Goal: Task Accomplishment & Management: Use online tool/utility

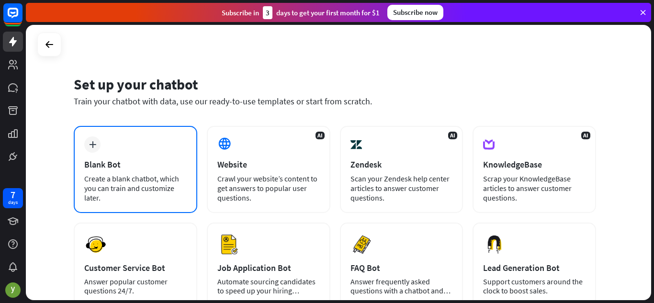
click at [136, 171] on div "plus Blank Bot Create a blank chatbot, which you can train and customize later." at bounding box center [135, 169] width 123 height 87
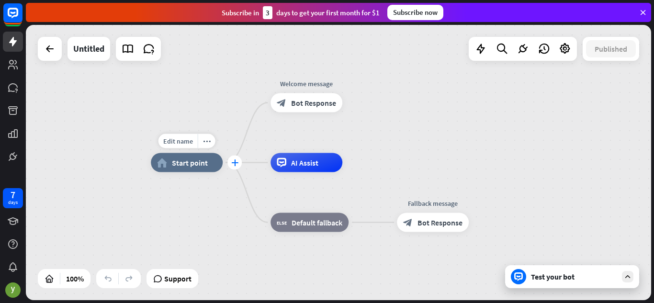
click at [236, 162] on icon "plus" at bounding box center [234, 162] width 7 height 7
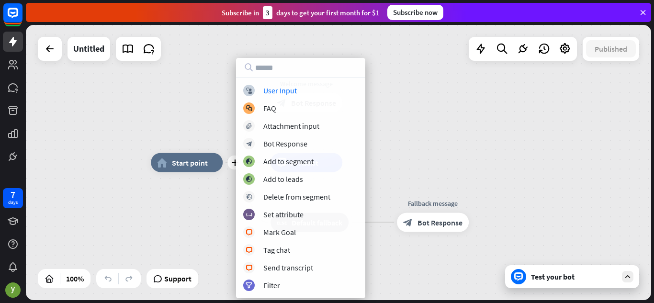
click at [179, 93] on div "plus home_2 Start point Welcome message block_bot_response Bot Response AI Assi…" at bounding box center [338, 162] width 625 height 275
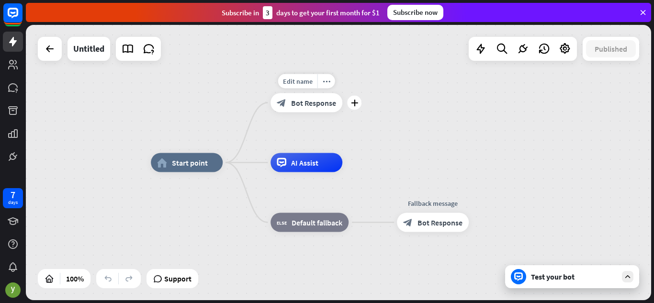
click at [318, 112] on div "Edit name more_horiz plus block_bot_response Bot Response" at bounding box center [306, 102] width 72 height 19
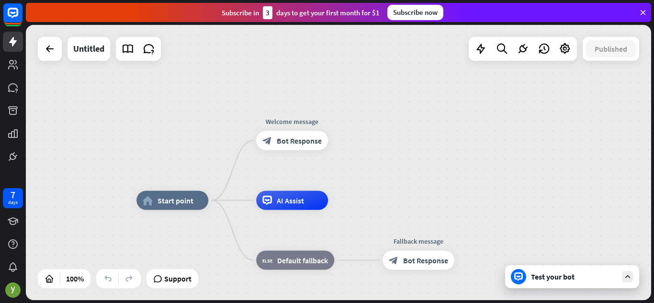
drag, startPoint x: 377, startPoint y: 75, endPoint x: 353, endPoint y: 107, distance: 40.7
click at [353, 107] on div "home_2 Start point Welcome message block_bot_response Bot Response AI Assist bl…" at bounding box center [338, 162] width 625 height 275
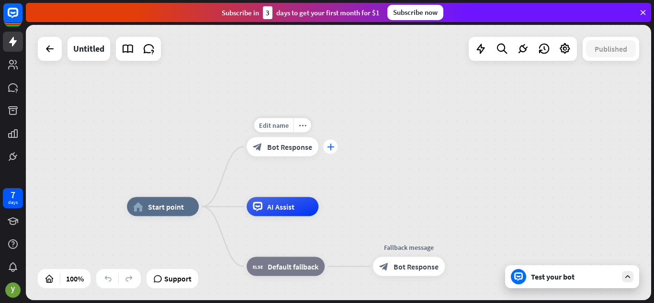
click at [330, 150] on icon "plus" at bounding box center [330, 147] width 7 height 7
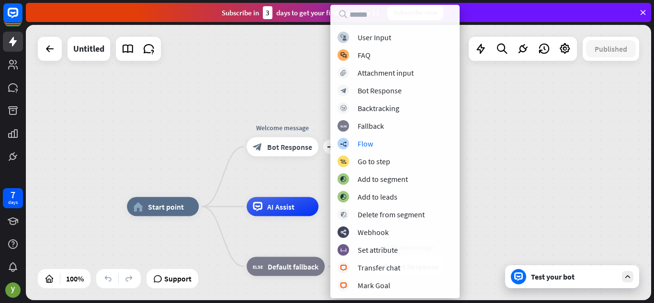
click at [206, 139] on div "home_2 Start point plus Welcome message block_bot_response Bot Response AI Assi…" at bounding box center [338, 162] width 625 height 275
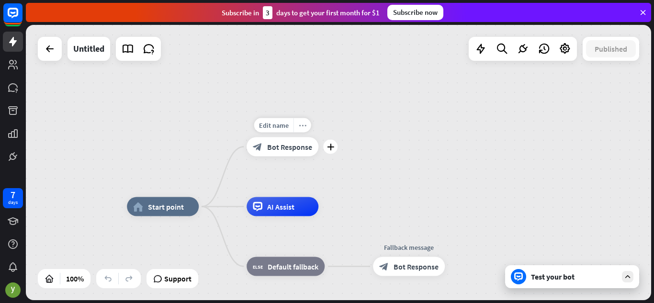
click at [299, 127] on icon "more_horiz" at bounding box center [303, 125] width 8 height 7
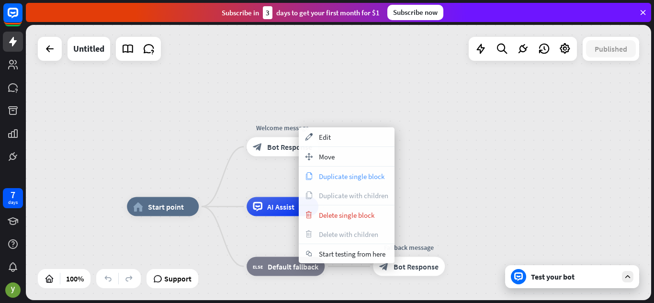
click at [343, 177] on span "Duplicate single block" at bounding box center [352, 176] width 66 height 9
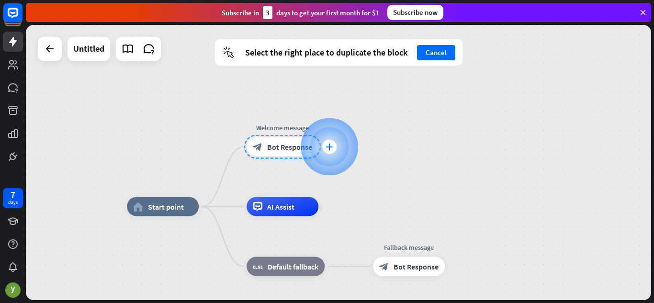
click at [335, 145] on div "plus" at bounding box center [329, 147] width 14 height 14
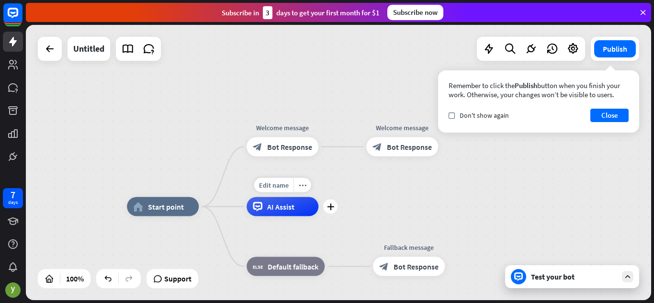
click at [281, 216] on div "Edit name more_horiz plus AI Assist" at bounding box center [282, 206] width 72 height 19
click at [283, 215] on div "AI Assist" at bounding box center [282, 206] width 72 height 19
click at [326, 206] on div "plus" at bounding box center [330, 207] width 14 height 14
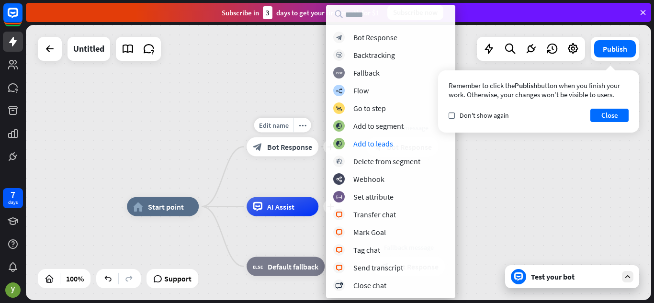
click at [246, 137] on div "Edit name more_horiz plus block_bot_response Bot Response" at bounding box center [282, 146] width 72 height 19
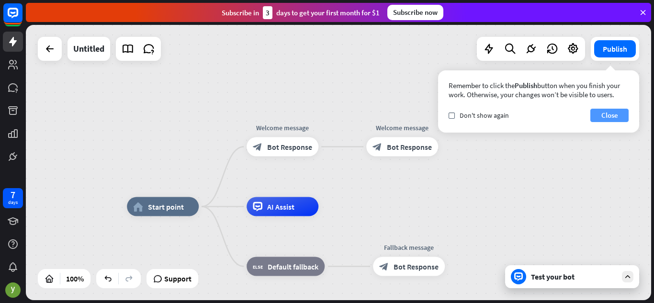
click at [611, 112] on button "Close" at bounding box center [609, 115] width 38 height 13
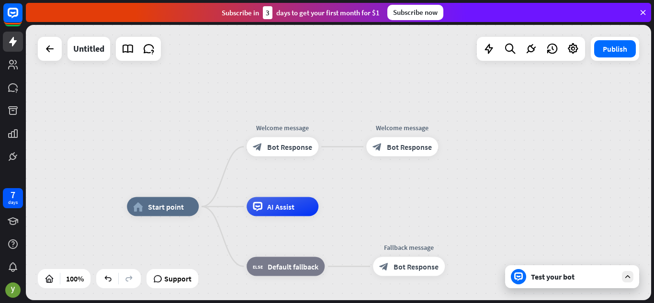
click at [629, 273] on icon at bounding box center [627, 276] width 9 height 9
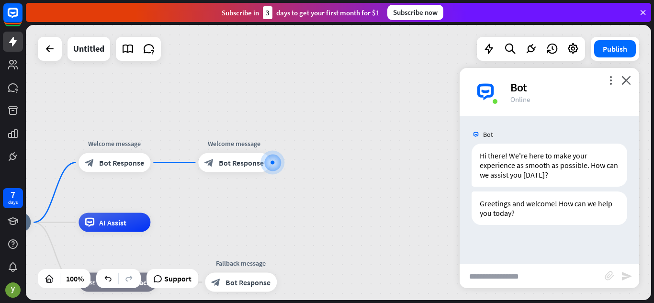
click at [514, 270] on input "text" at bounding box center [531, 276] width 145 height 24
type input "*"
type input "********"
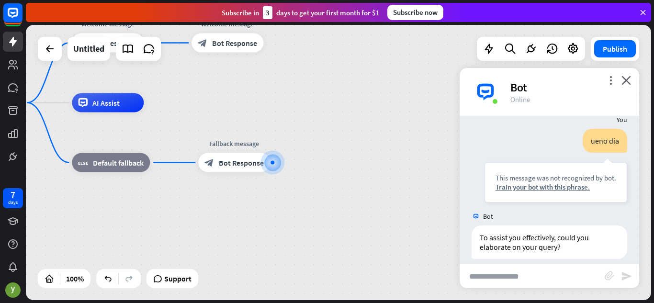
scroll to position [129, 0]
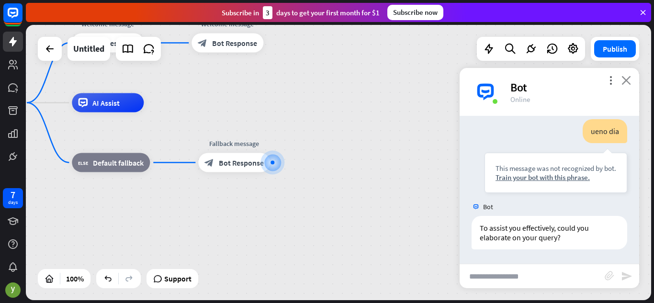
click at [625, 79] on icon "close" at bounding box center [626, 80] width 10 height 9
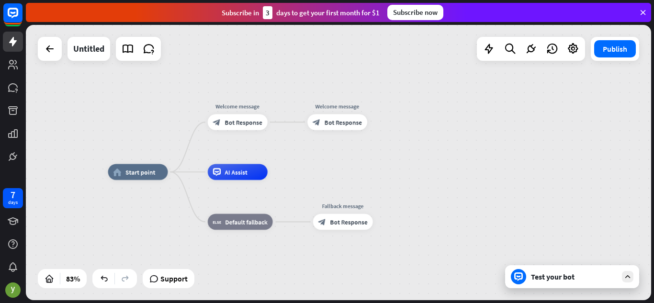
drag, startPoint x: 322, startPoint y: 114, endPoint x: 404, endPoint y: 178, distance: 105.0
click at [404, 178] on div "home_2 Start point Welcome message block_bot_response Bot Response Welcome mess…" at bounding box center [368, 286] width 521 height 229
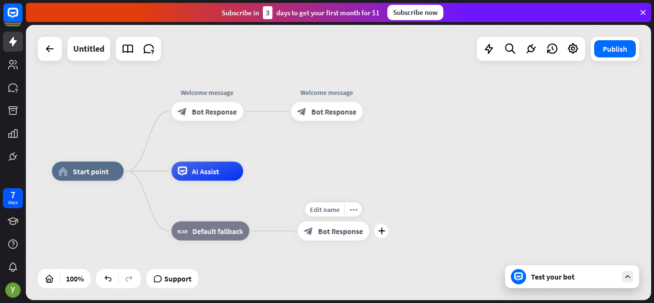
click at [328, 221] on div "Edit name more_horiz plus block_bot_response Bot Response" at bounding box center [334, 230] width 72 height 19
click at [335, 203] on div "Edit name" at bounding box center [324, 209] width 39 height 14
click at [639, 11] on icon at bounding box center [642, 12] width 9 height 9
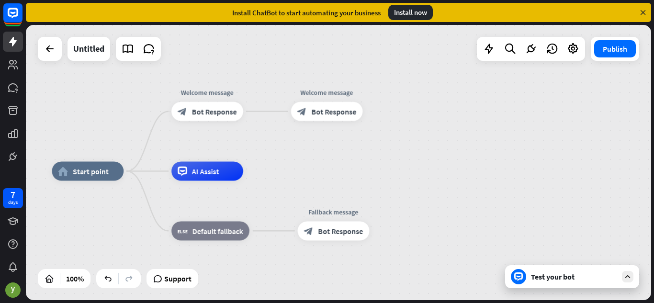
click at [646, 11] on icon at bounding box center [642, 12] width 9 height 9
